Goal: Navigation & Orientation: Find specific page/section

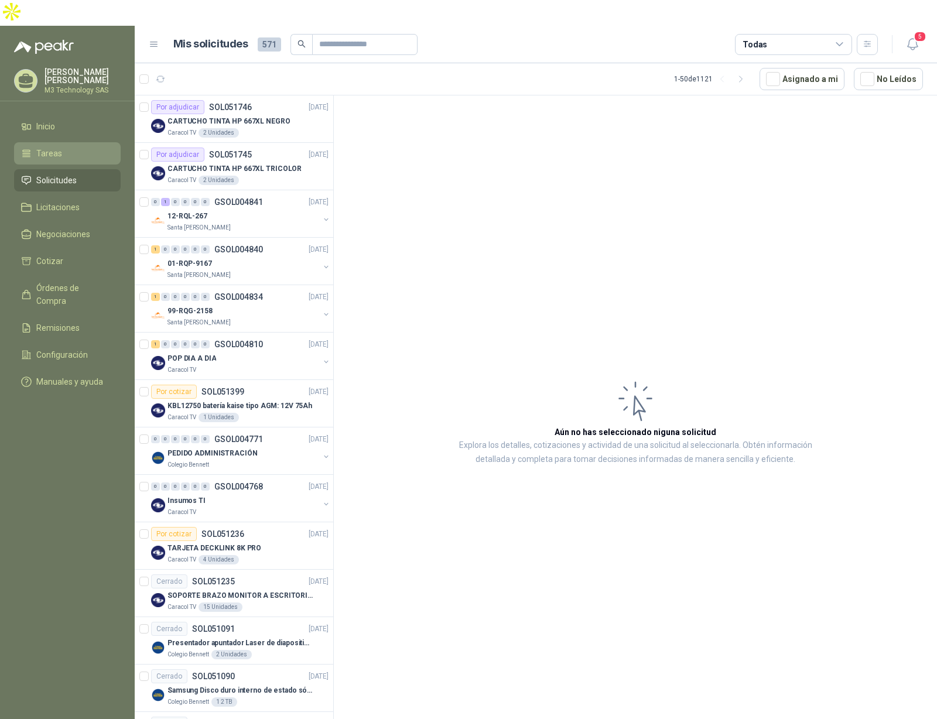
click at [47, 147] on span "Tareas" at bounding box center [49, 153] width 26 height 13
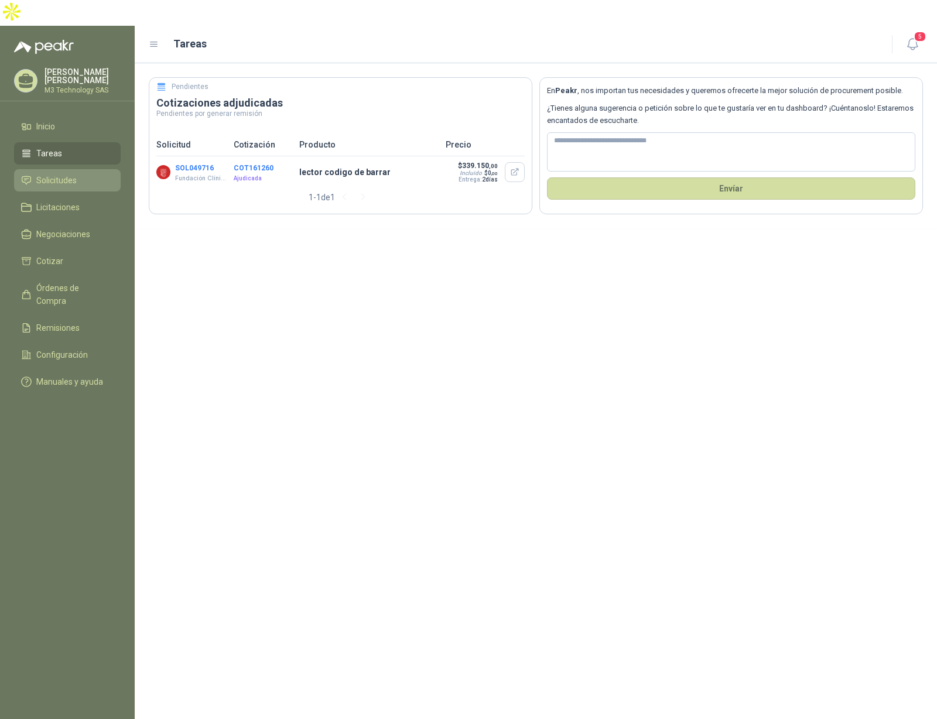
click at [68, 174] on span "Solicitudes" at bounding box center [56, 180] width 40 height 13
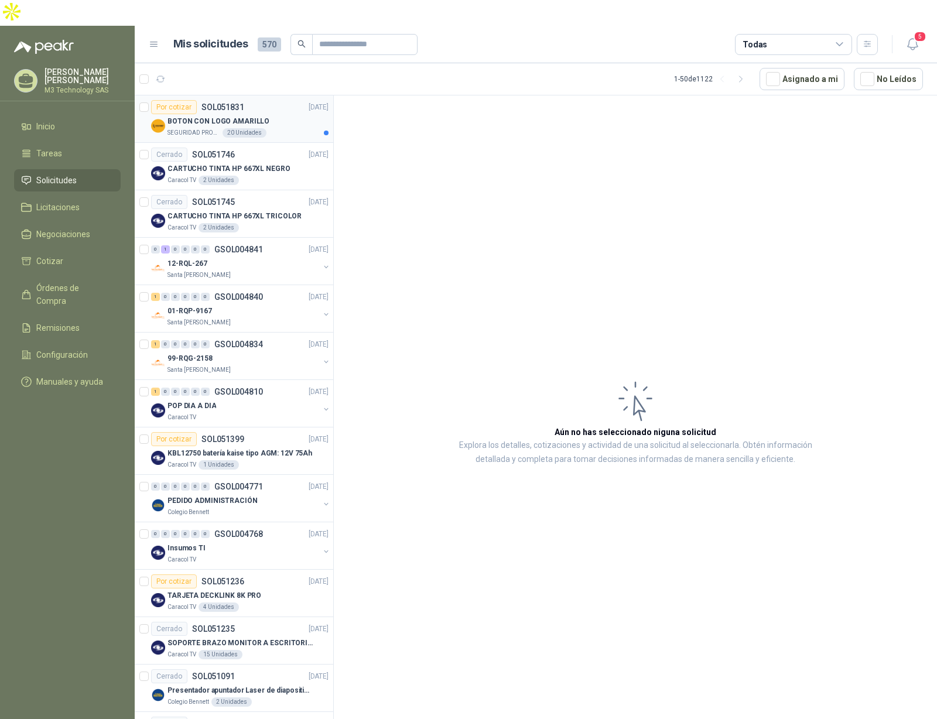
click at [270, 114] on div "BOTON CON LOGO AMARILLO" at bounding box center [247, 121] width 161 height 14
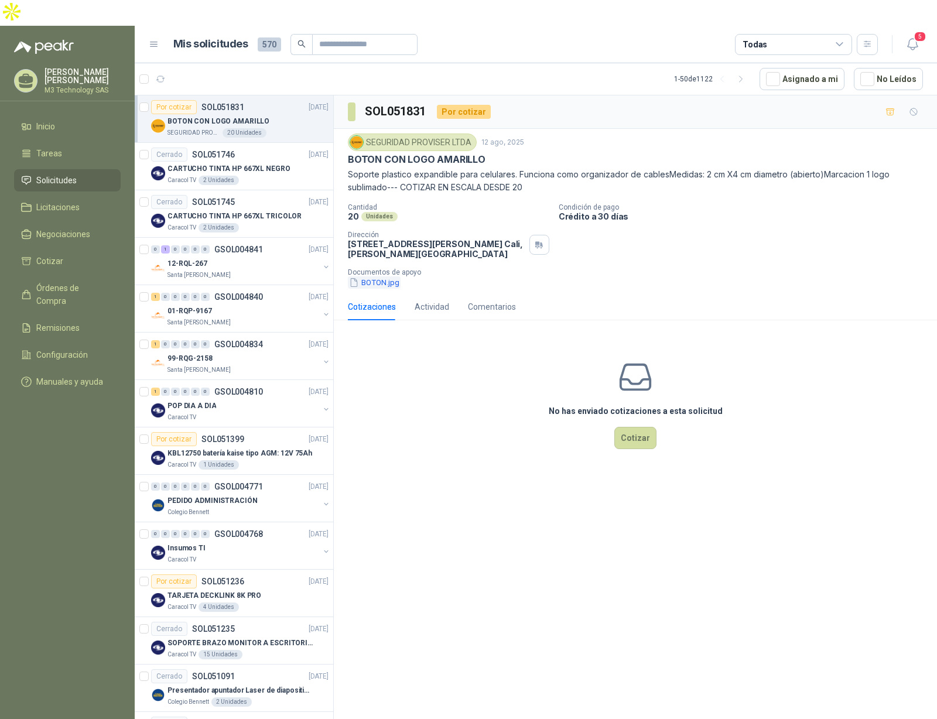
click at [372, 276] on button "BOTON.jpg" at bounding box center [374, 282] width 53 height 12
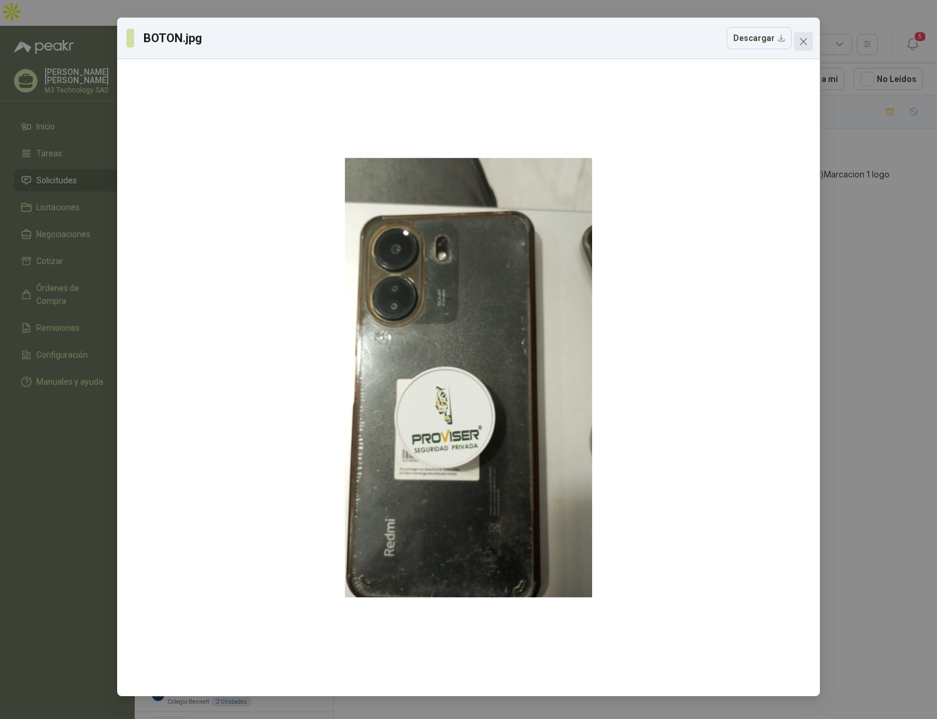
click at [803, 42] on icon "close" at bounding box center [803, 41] width 7 height 7
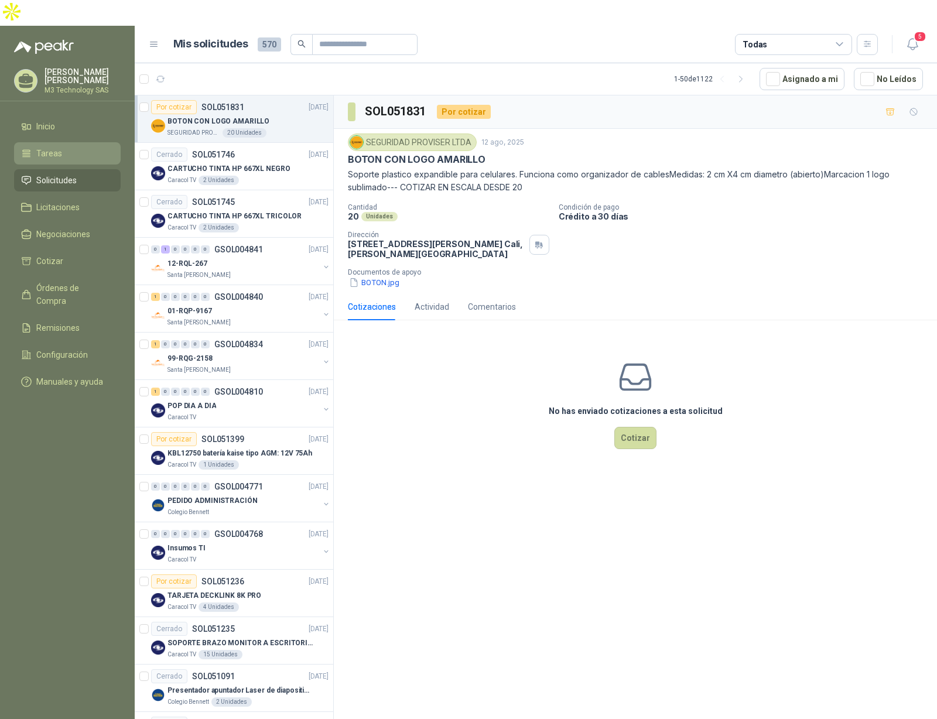
click at [54, 147] on span "Tareas" at bounding box center [49, 153] width 26 height 13
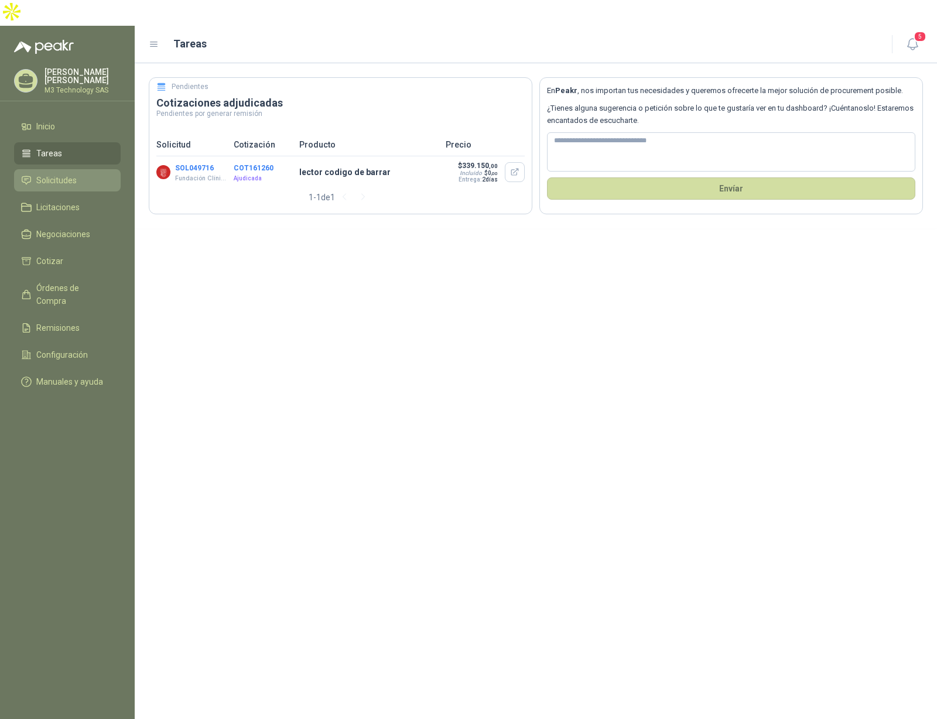
click at [55, 174] on span "Solicitudes" at bounding box center [56, 180] width 40 height 13
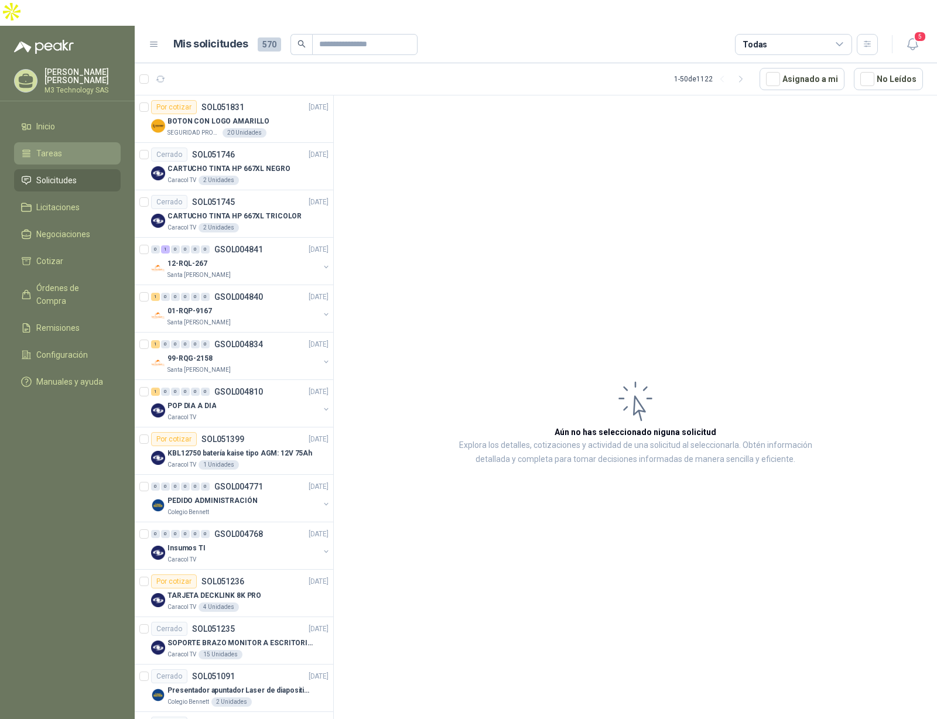
click at [66, 147] on li "Tareas" at bounding box center [67, 153] width 93 height 13
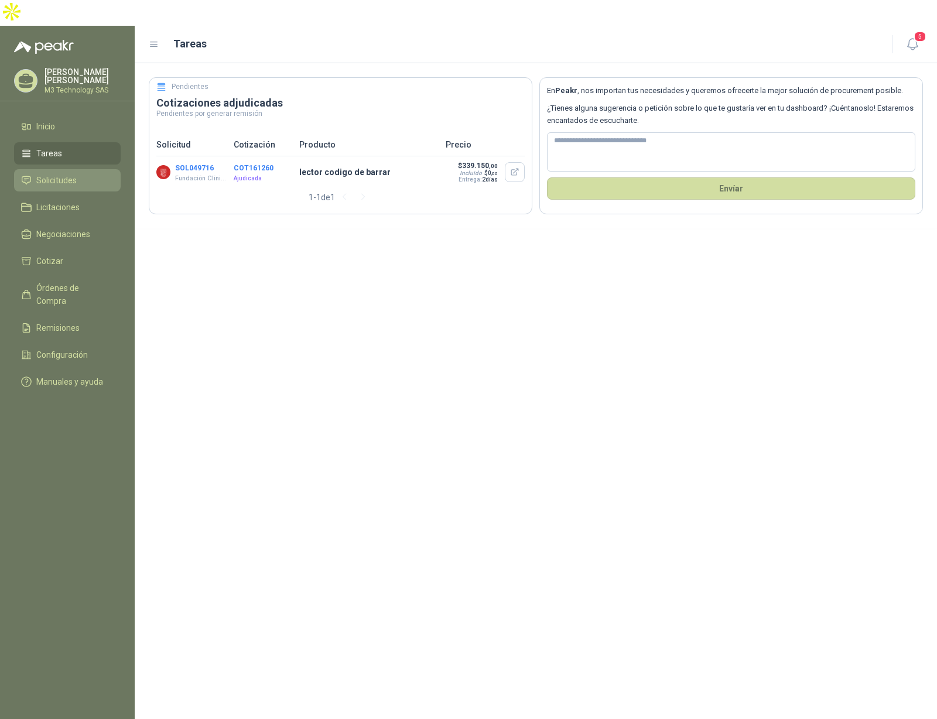
click at [70, 174] on span "Solicitudes" at bounding box center [56, 180] width 40 height 13
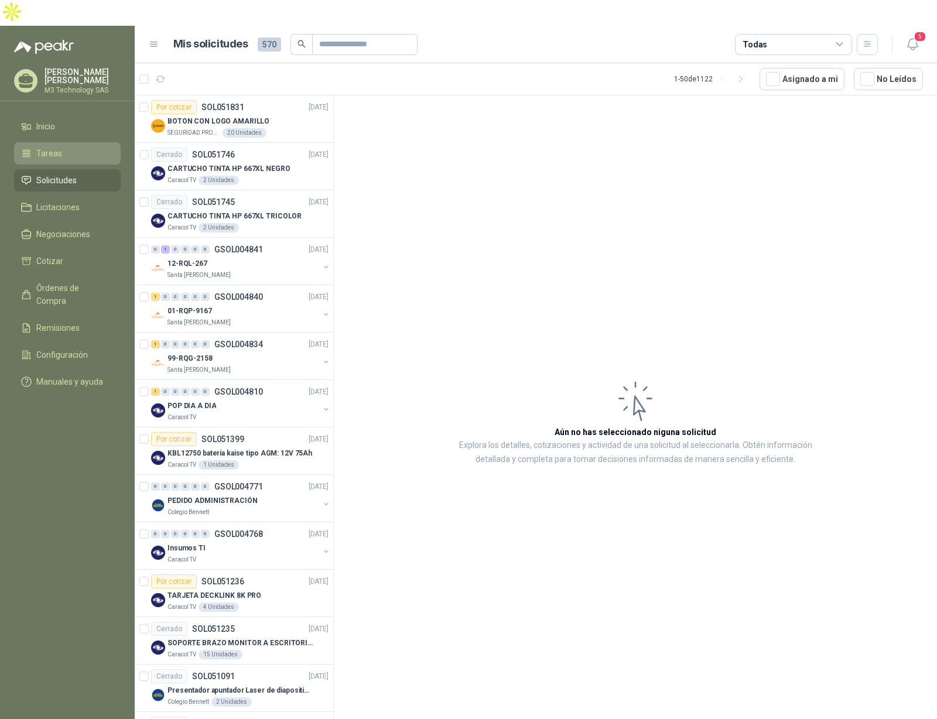
click at [56, 147] on span "Tareas" at bounding box center [49, 153] width 26 height 13
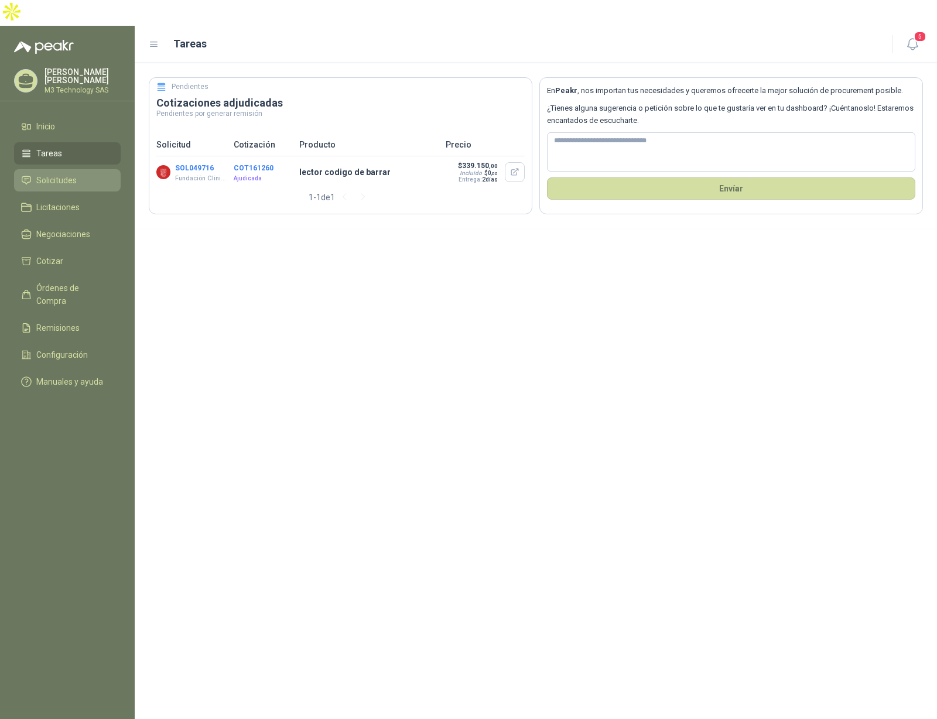
click at [71, 174] on span "Solicitudes" at bounding box center [56, 180] width 40 height 13
